Goal: Task Accomplishment & Management: Use online tool/utility

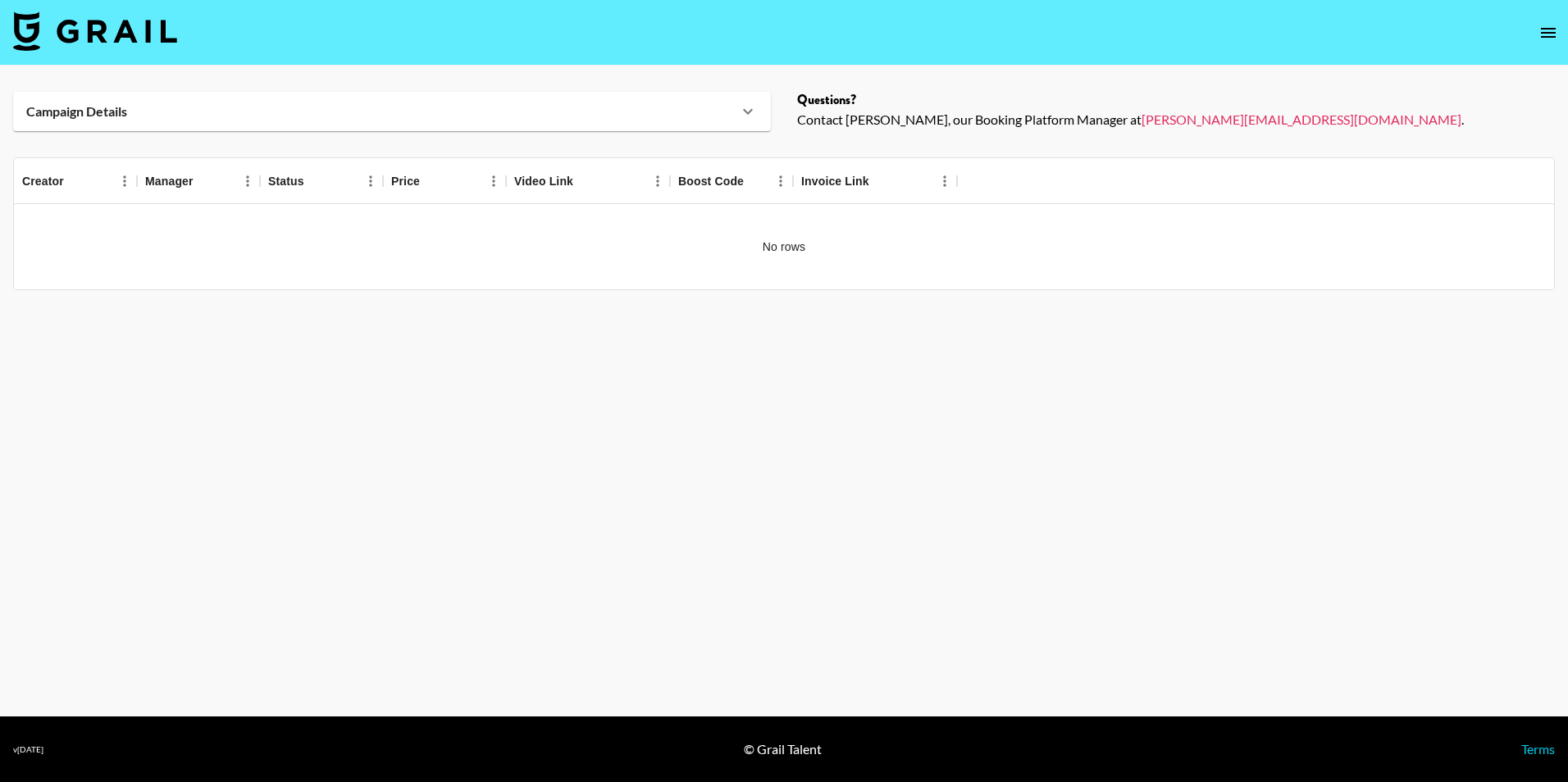
click at [98, 52] on link at bounding box center [94, 32] width 164 height 42
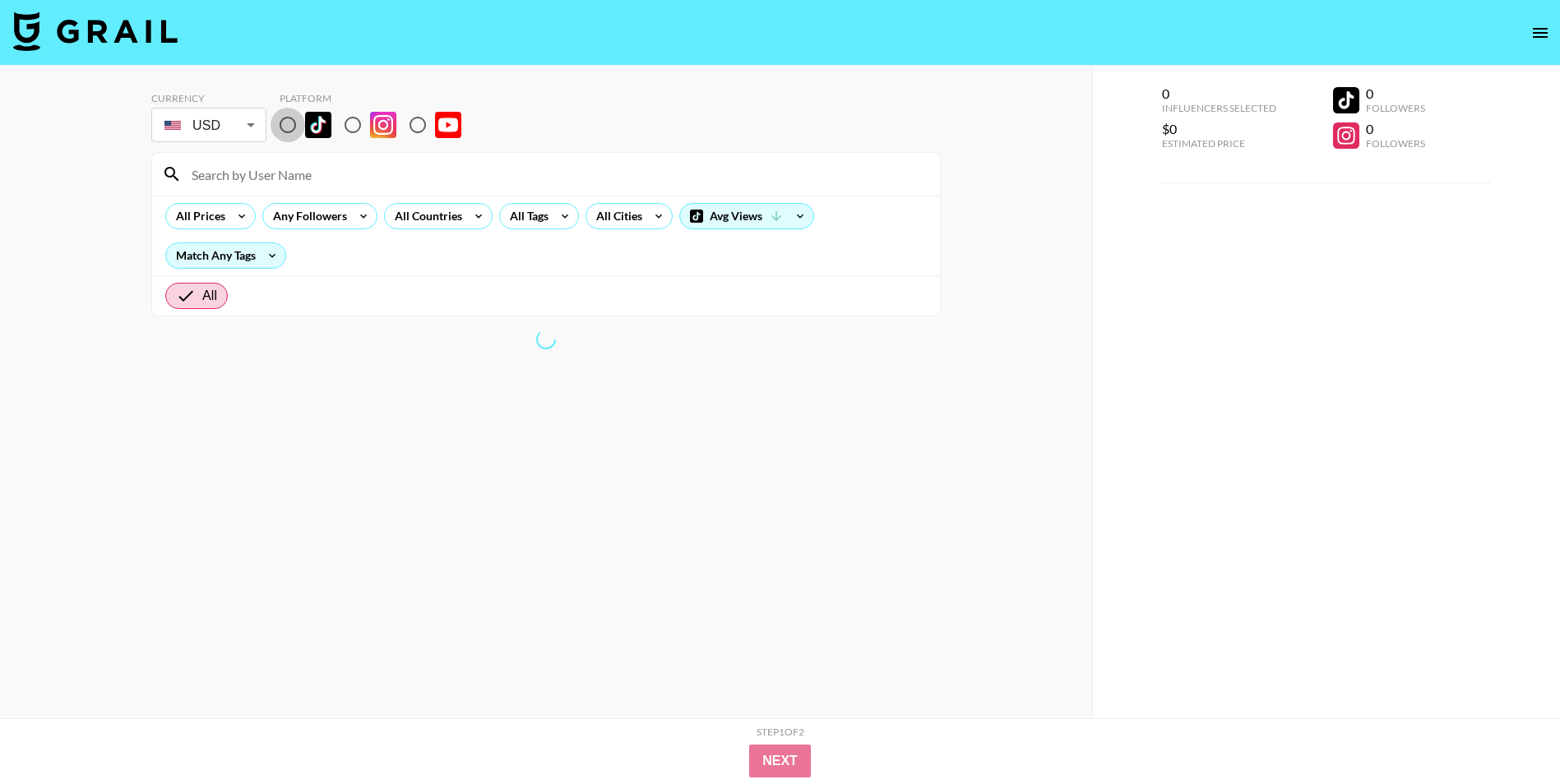
click at [279, 134] on input "radio" at bounding box center [287, 124] width 35 height 35
radio input "true"
click at [262, 173] on input at bounding box center [556, 174] width 749 height 27
paste input "katherynb8_"
type input "katherynb8_"
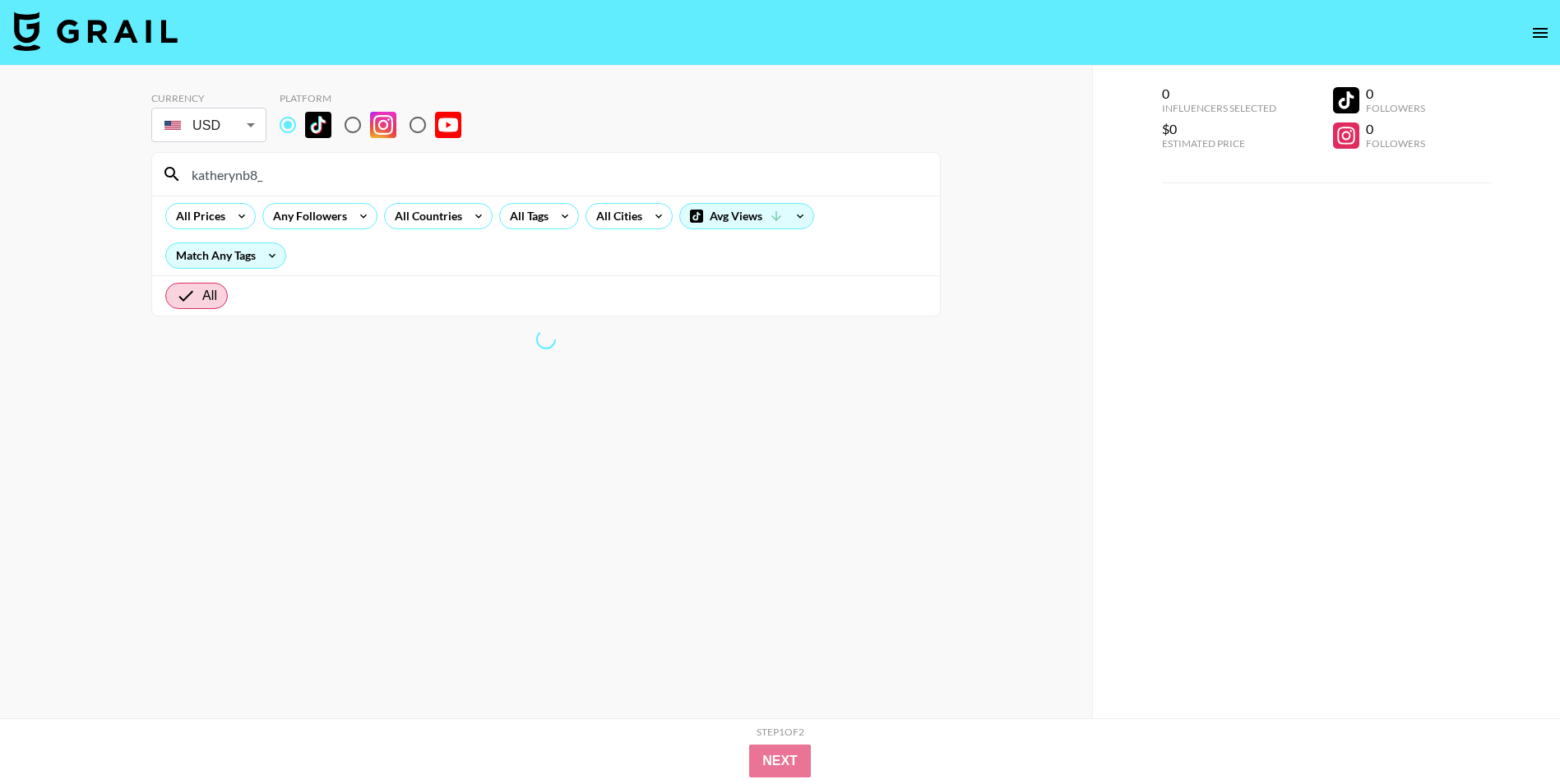
click at [687, 463] on section "Currency USD USD ​ Platform katherynb8_ All Prices Any Followers All Countries …" at bounding box center [546, 405] width 789 height 653
click at [87, 34] on img at bounding box center [95, 32] width 165 height 39
click at [278, 161] on input at bounding box center [556, 174] width 749 height 27
click at [297, 113] on input "radio" at bounding box center [287, 124] width 35 height 35
radio input "true"
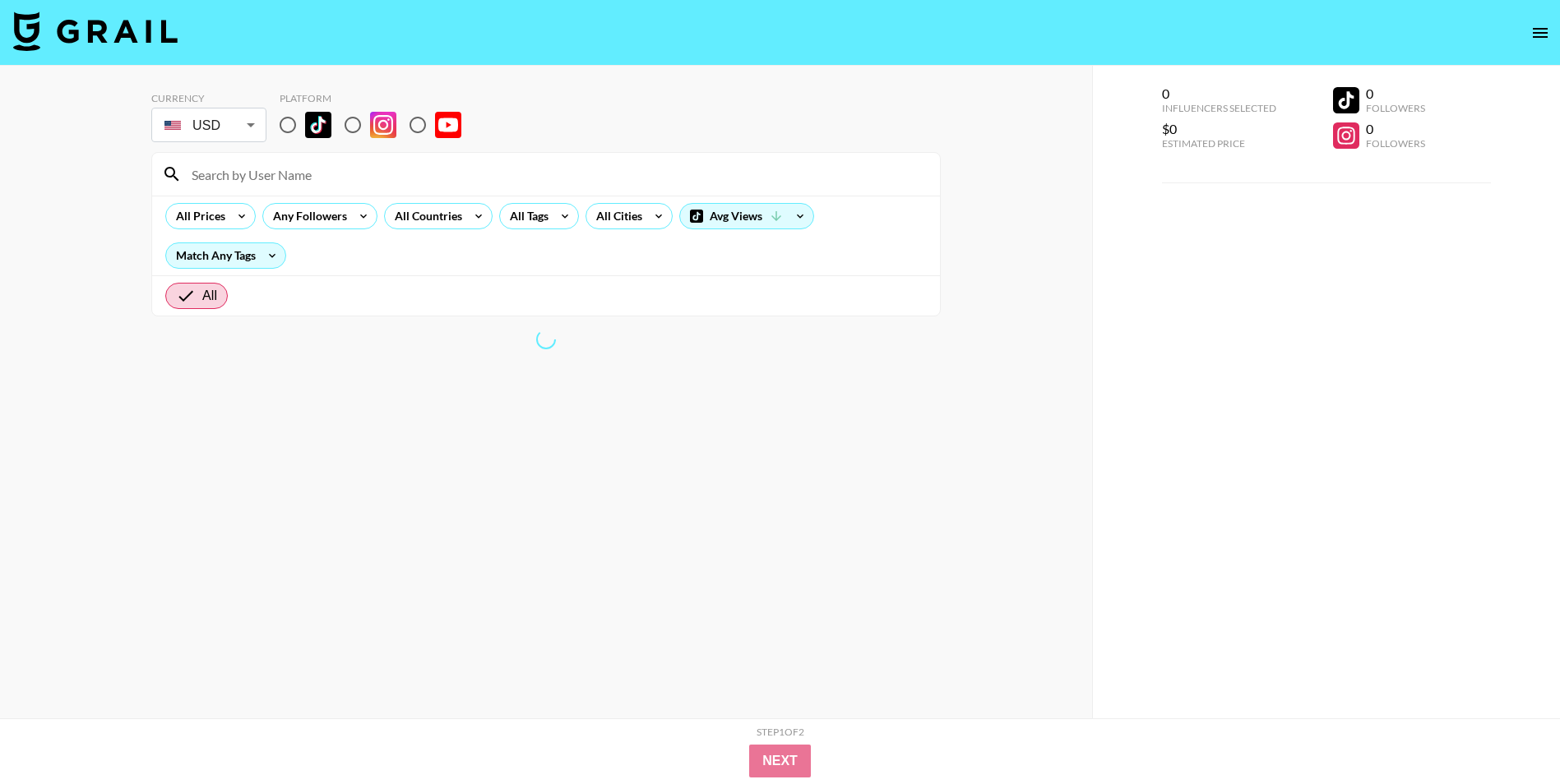
click at [291, 115] on input "radio" at bounding box center [287, 124] width 35 height 35
click at [281, 137] on input "radio" at bounding box center [287, 124] width 35 height 35
click at [290, 162] on input at bounding box center [556, 174] width 749 height 27
click at [287, 163] on input at bounding box center [556, 174] width 749 height 27
click at [263, 177] on input at bounding box center [556, 174] width 749 height 27
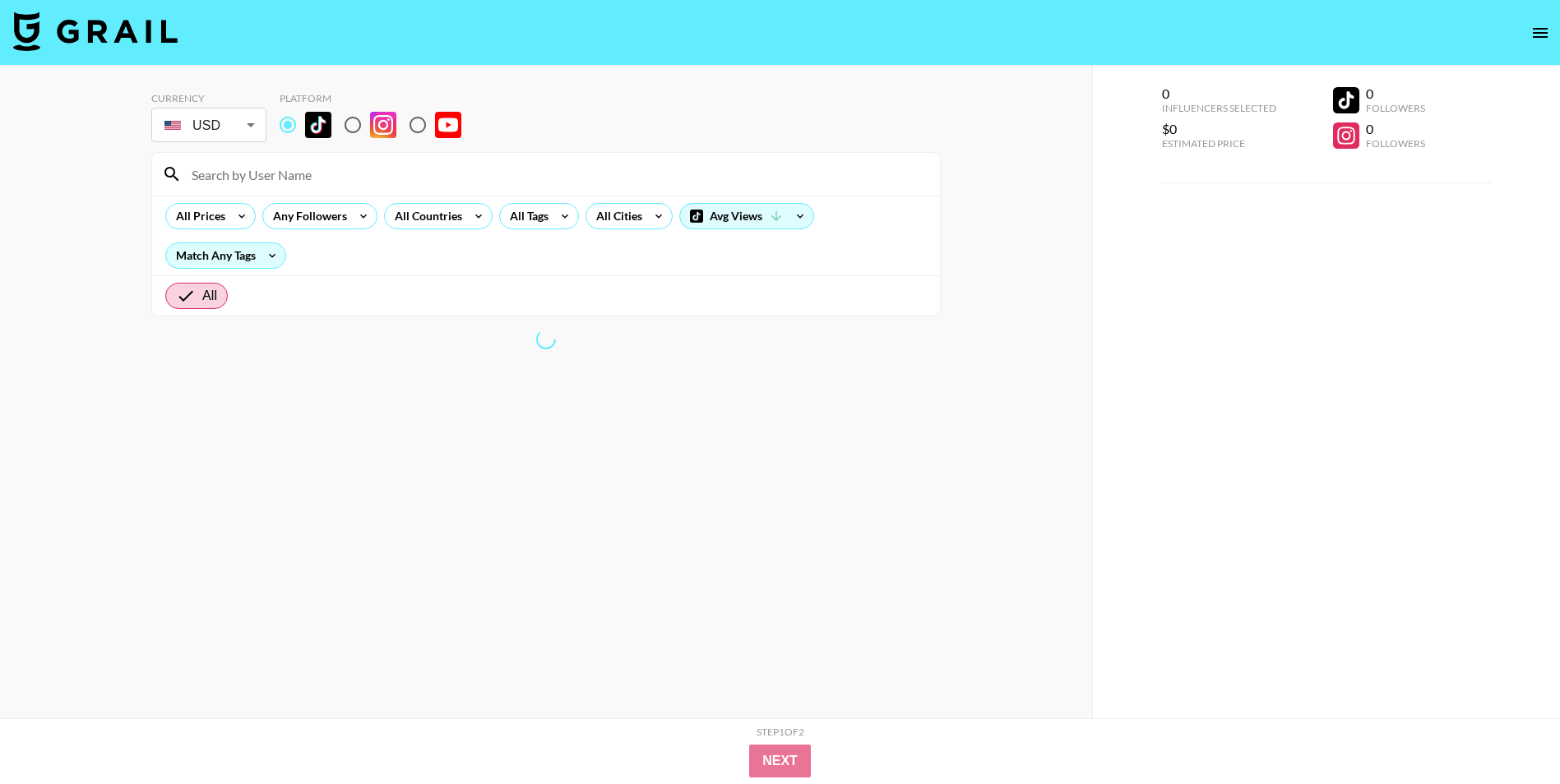
click at [264, 177] on input at bounding box center [556, 174] width 749 height 27
click at [308, 165] on input at bounding box center [556, 174] width 749 height 27
click at [288, 178] on input at bounding box center [556, 174] width 749 height 27
click at [827, 613] on section "Currency USD USD ​ Platform All Prices Any Followers All Countries All Tags All…" at bounding box center [546, 405] width 789 height 653
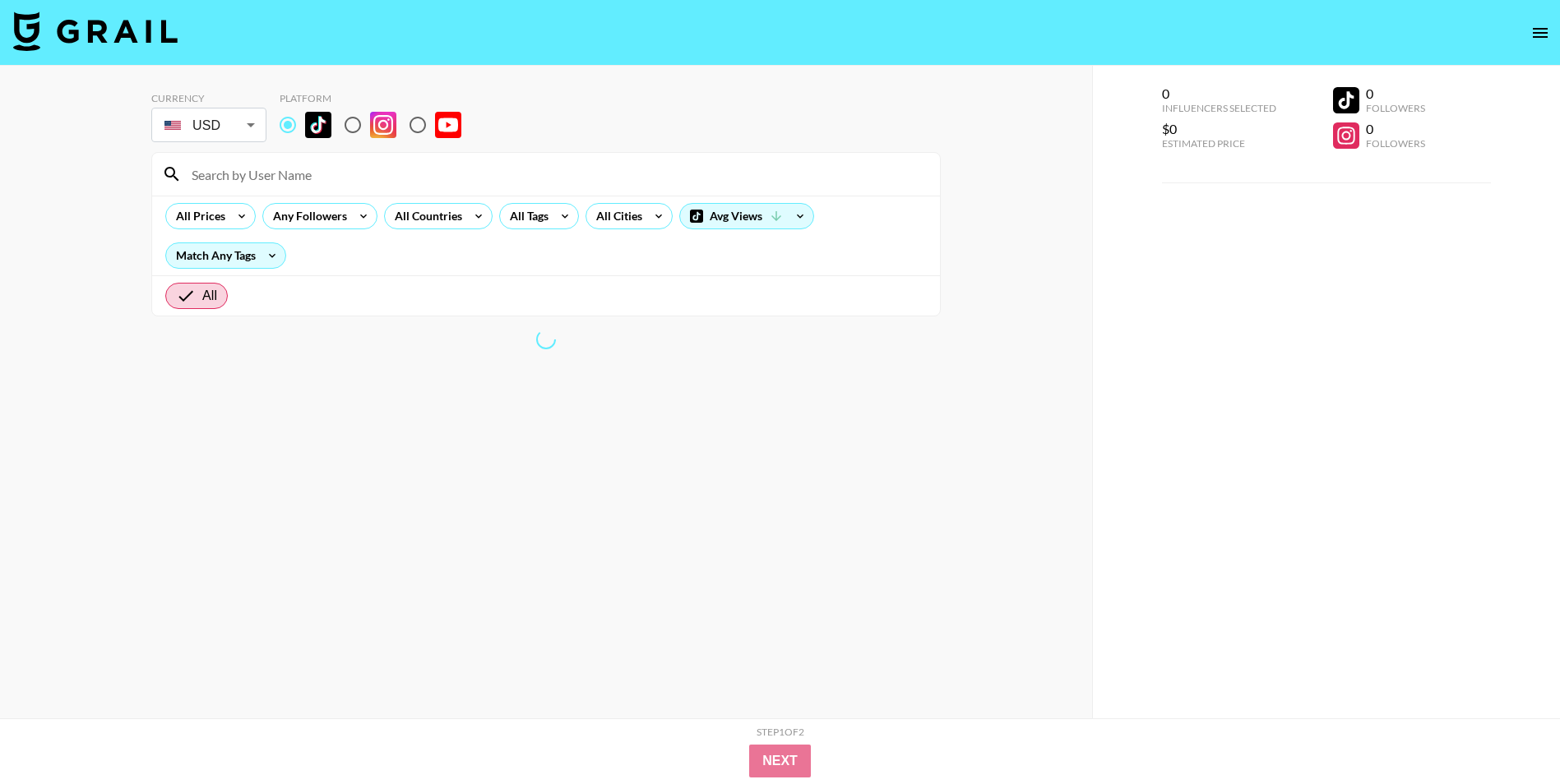
click at [411, 197] on div "All Prices Any Followers All Countries All Tags All Cities Avg Views Match Any …" at bounding box center [546, 235] width 788 height 80
click at [346, 180] on input at bounding box center [556, 174] width 749 height 27
click at [325, 138] on label at bounding box center [301, 124] width 61 height 35
click at [305, 138] on input "radio" at bounding box center [287, 124] width 35 height 35
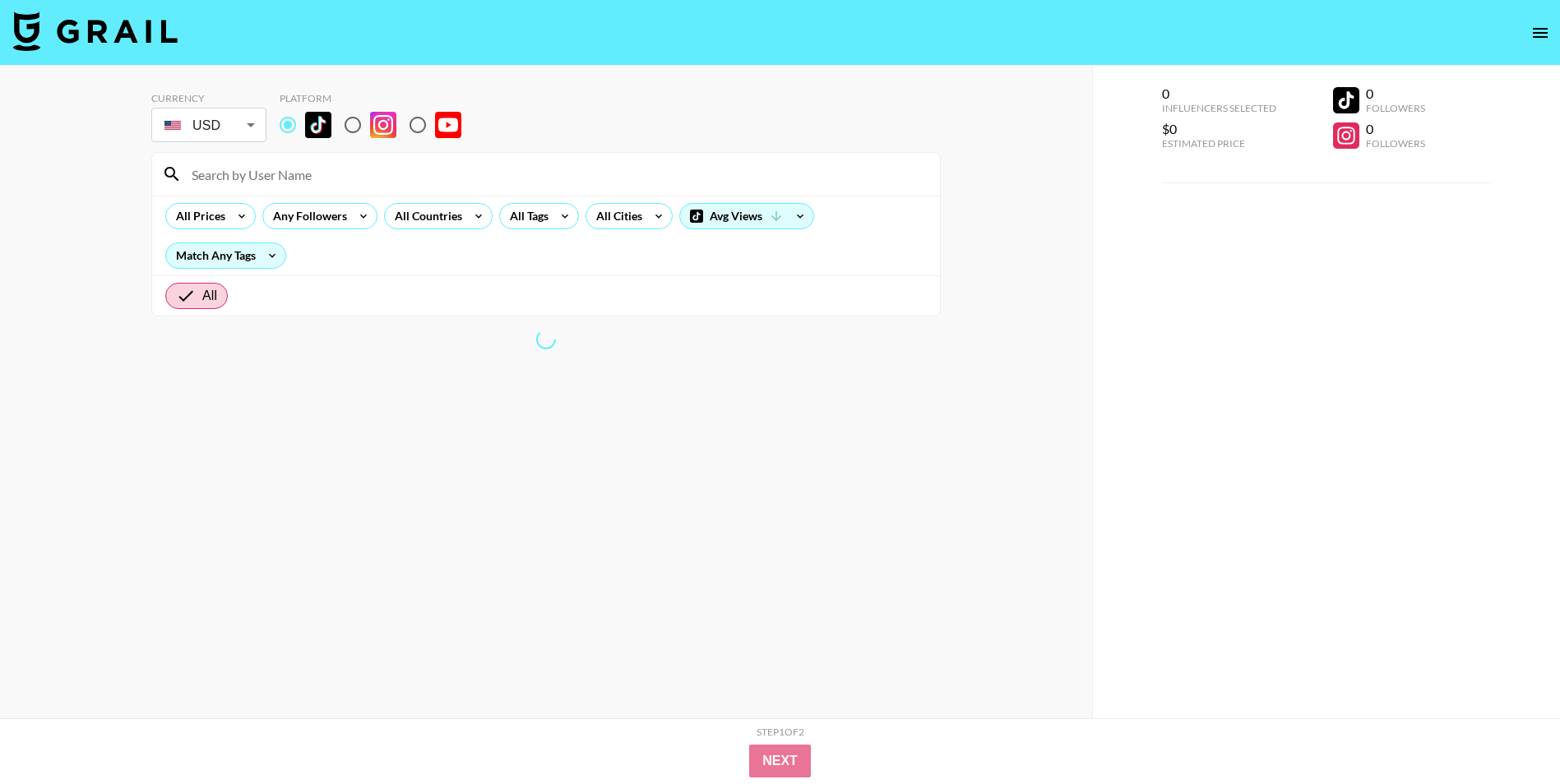
click at [301, 123] on input "radio" at bounding box center [287, 124] width 35 height 35
click at [368, 128] on input "radio" at bounding box center [352, 124] width 35 height 35
radio input "true"
click at [335, 131] on input "radio" at bounding box center [352, 124] width 35 height 35
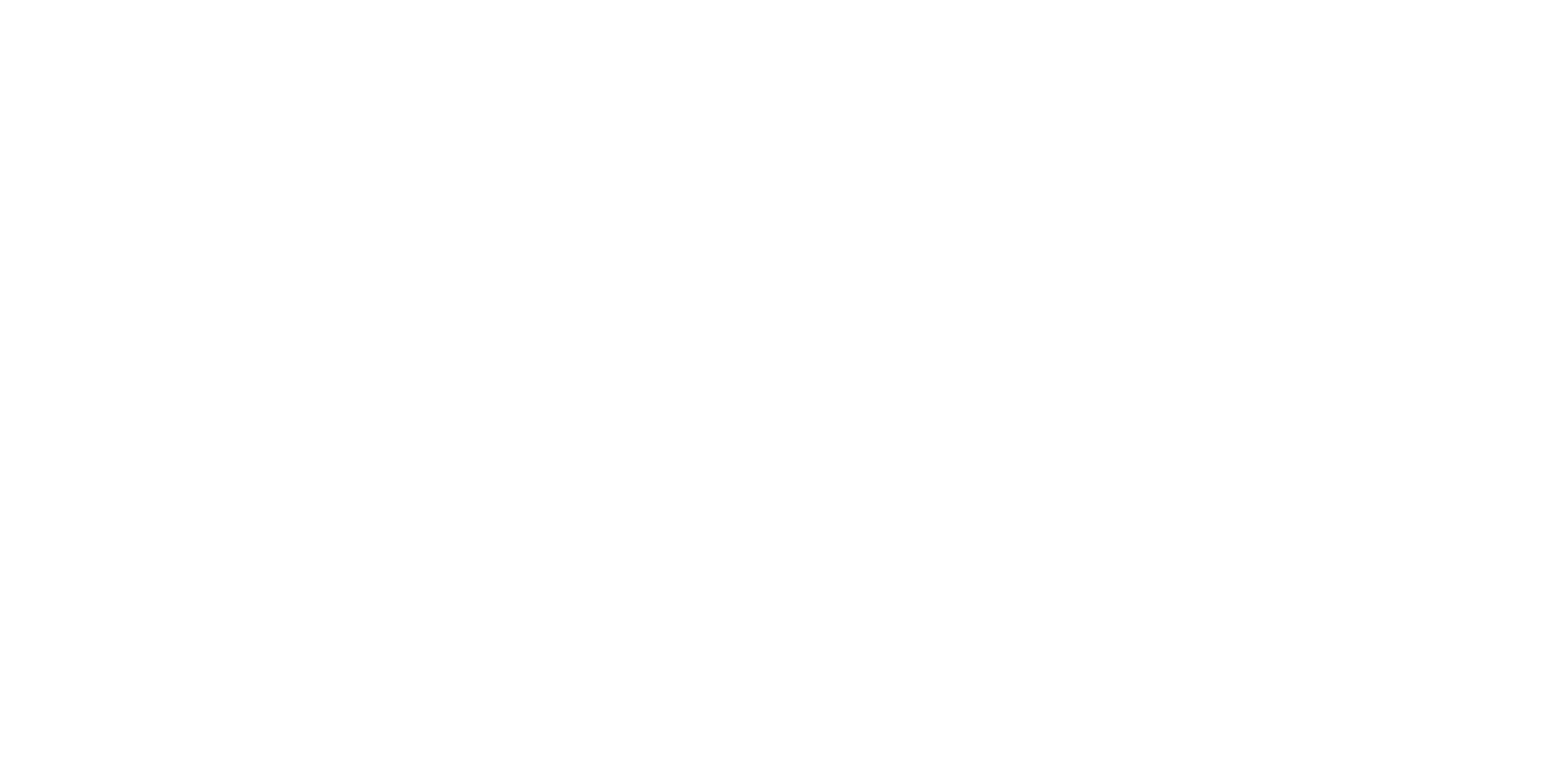
click at [330, 418] on body at bounding box center [784, 391] width 1568 height 782
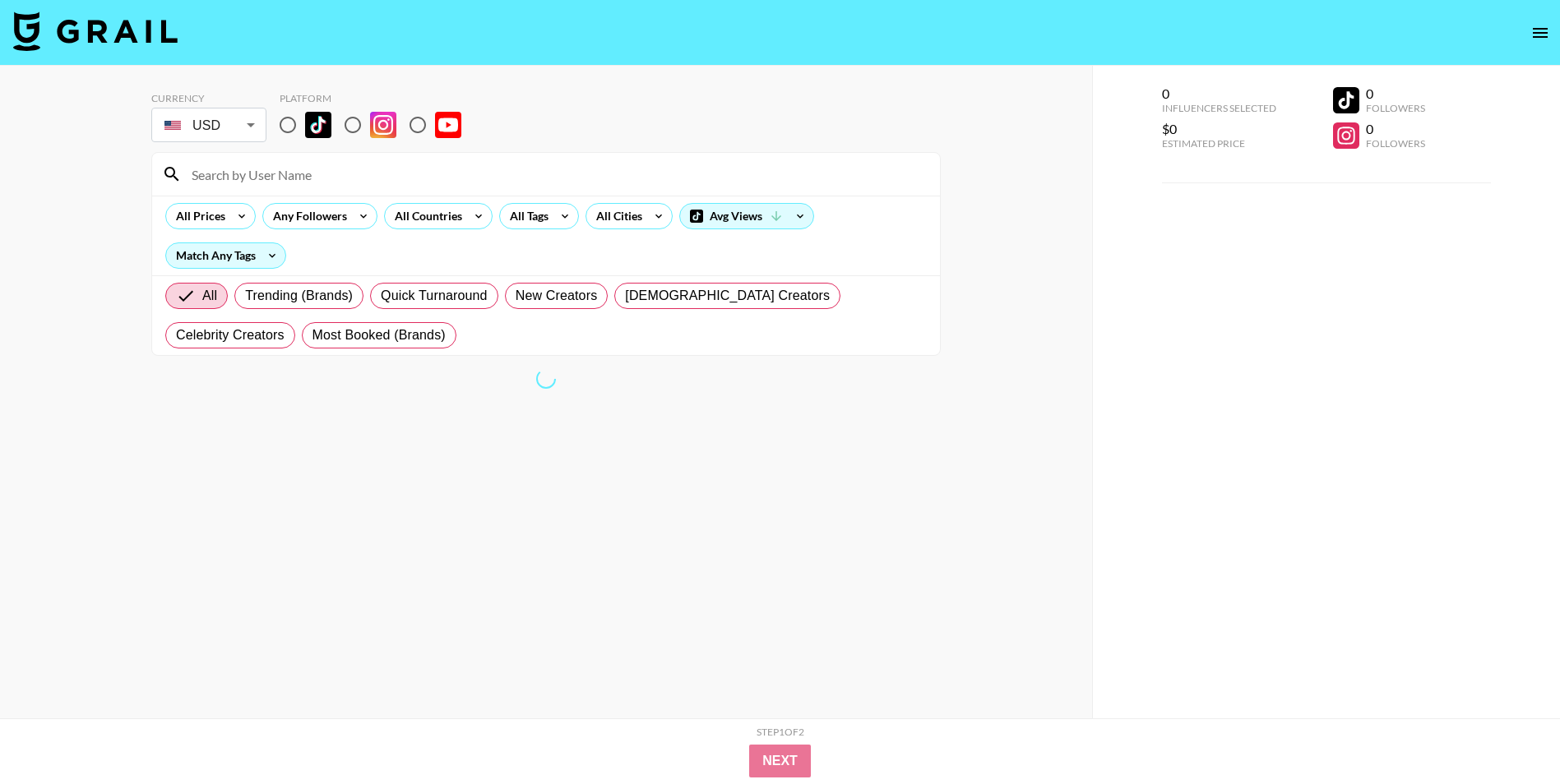
click at [296, 175] on input at bounding box center [556, 174] width 749 height 27
paste input "katherynb8_"
click at [296, 174] on input "katherynb8_" at bounding box center [556, 174] width 749 height 27
type input "katherynb8_"
click at [303, 128] on input "radio" at bounding box center [287, 124] width 35 height 35
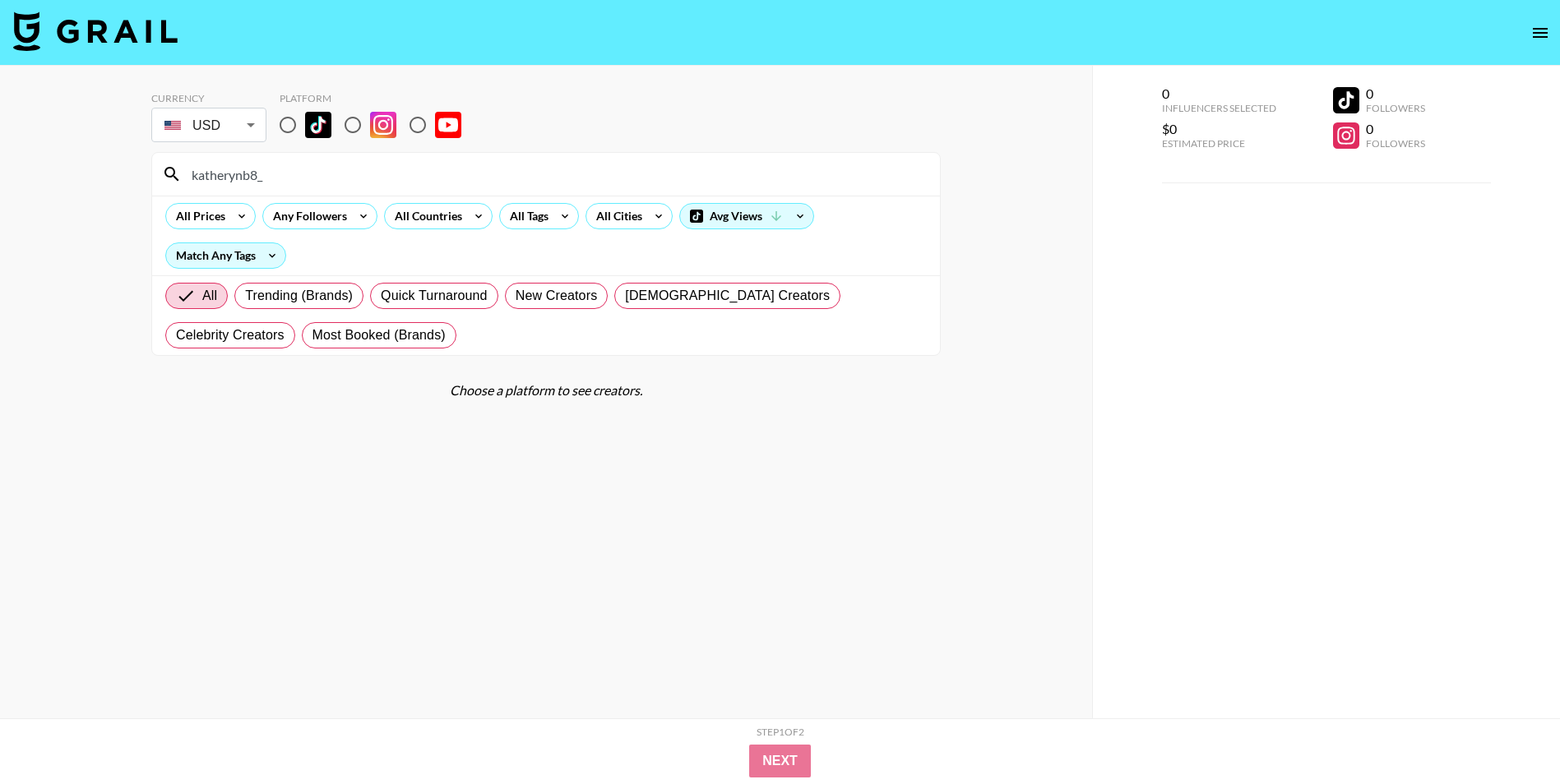
radio input "true"
